Goal: Information Seeking & Learning: Learn about a topic

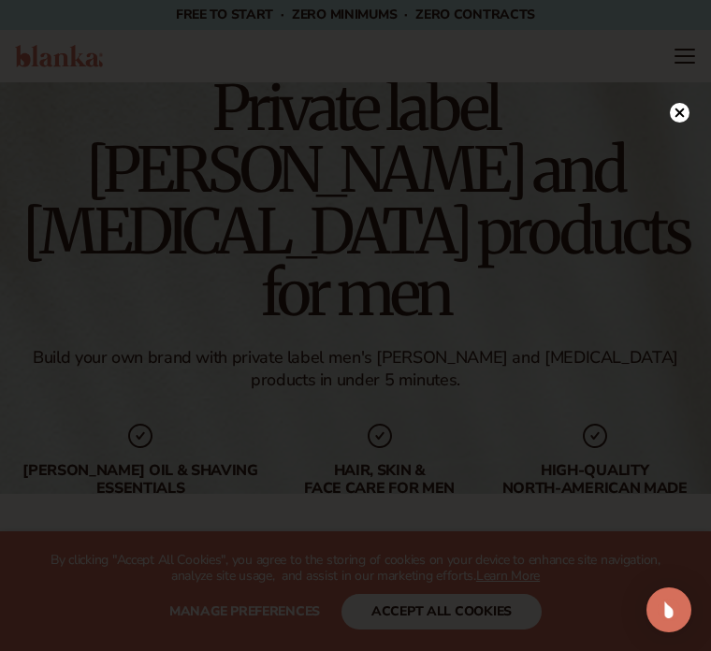
click at [704, 150] on div at bounding box center [355, 325] width 711 height 651
click at [672, 125] on div at bounding box center [680, 111] width 20 height 33
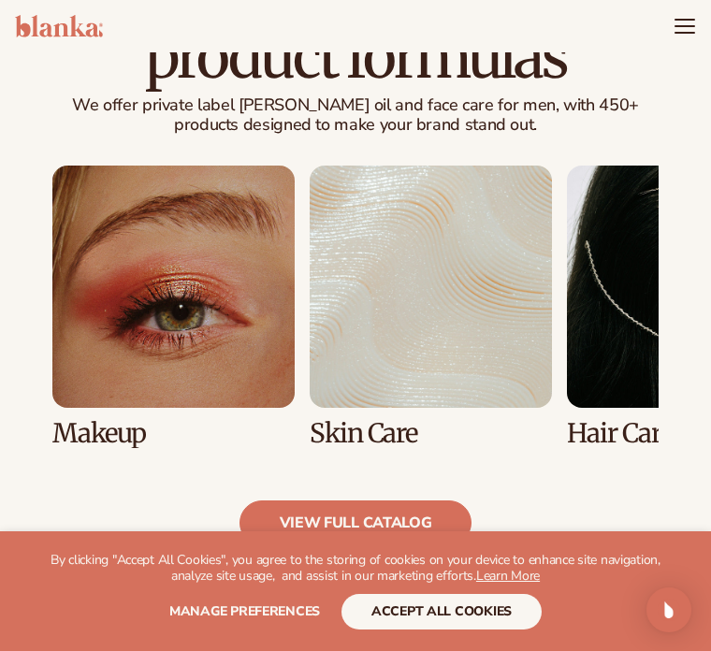
scroll to position [1319, 0]
click at [479, 347] on link "2 / 8" at bounding box center [431, 307] width 242 height 282
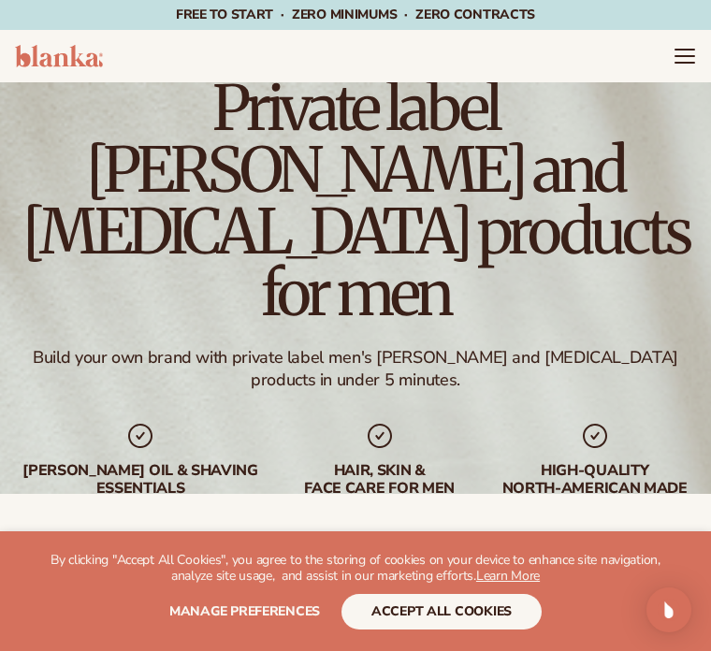
scroll to position [1320, 0]
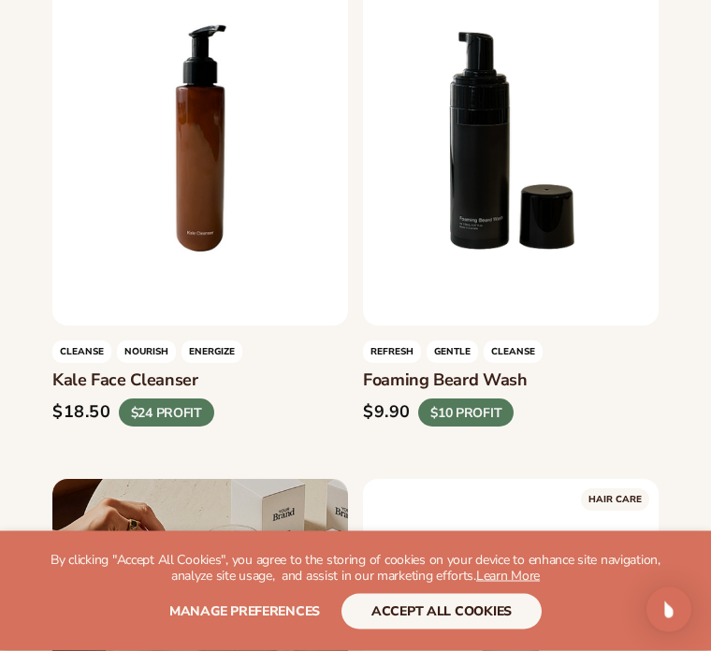
scroll to position [10036, 0]
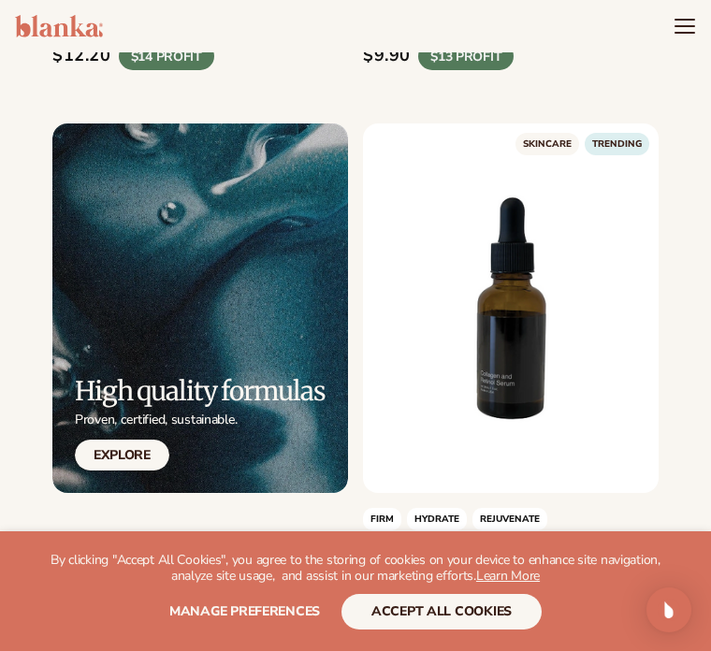
scroll to position [6162, 0]
